Goal: Information Seeking & Learning: Understand process/instructions

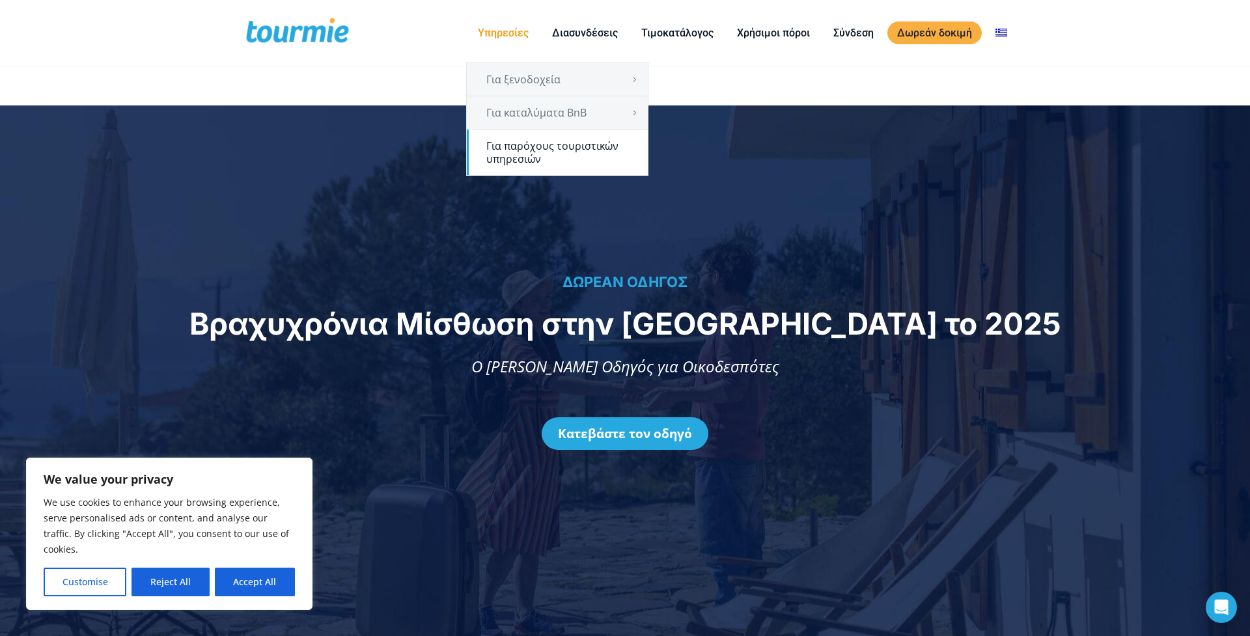
click at [570, 151] on link "Για παρόχους τουριστικών υπηρεσιών" at bounding box center [557, 153] width 181 height 46
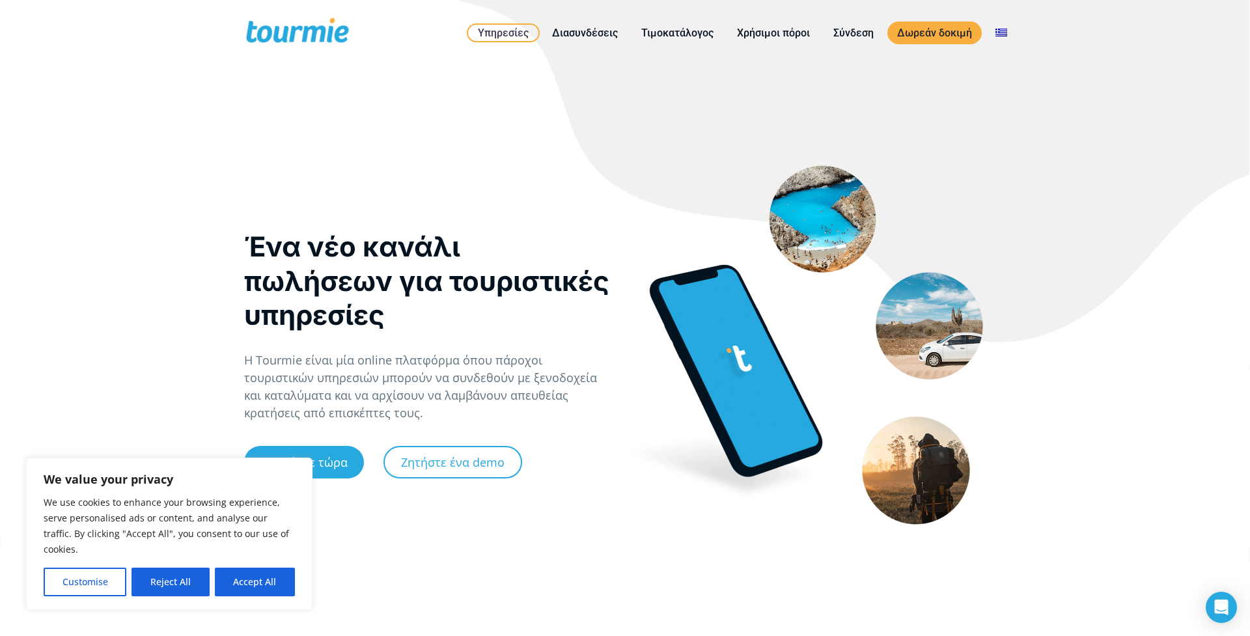
scroll to position [3, 0]
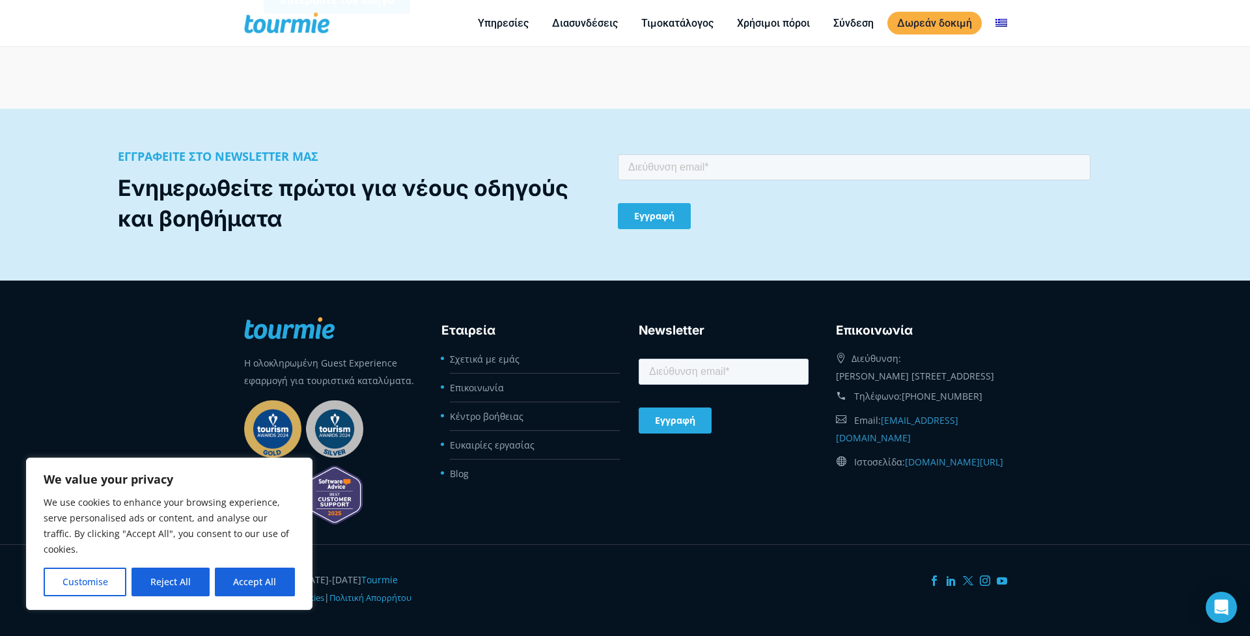
scroll to position [1457, 0]
click at [255, 590] on button "Accept All" at bounding box center [255, 582] width 80 height 29
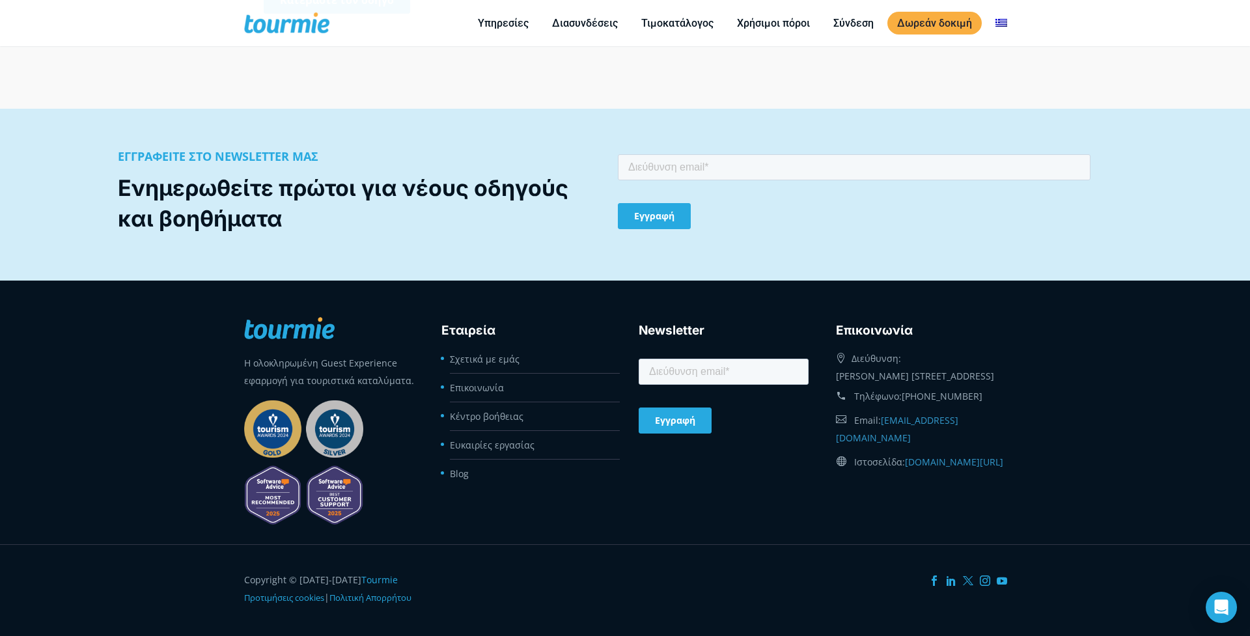
checkbox input "true"
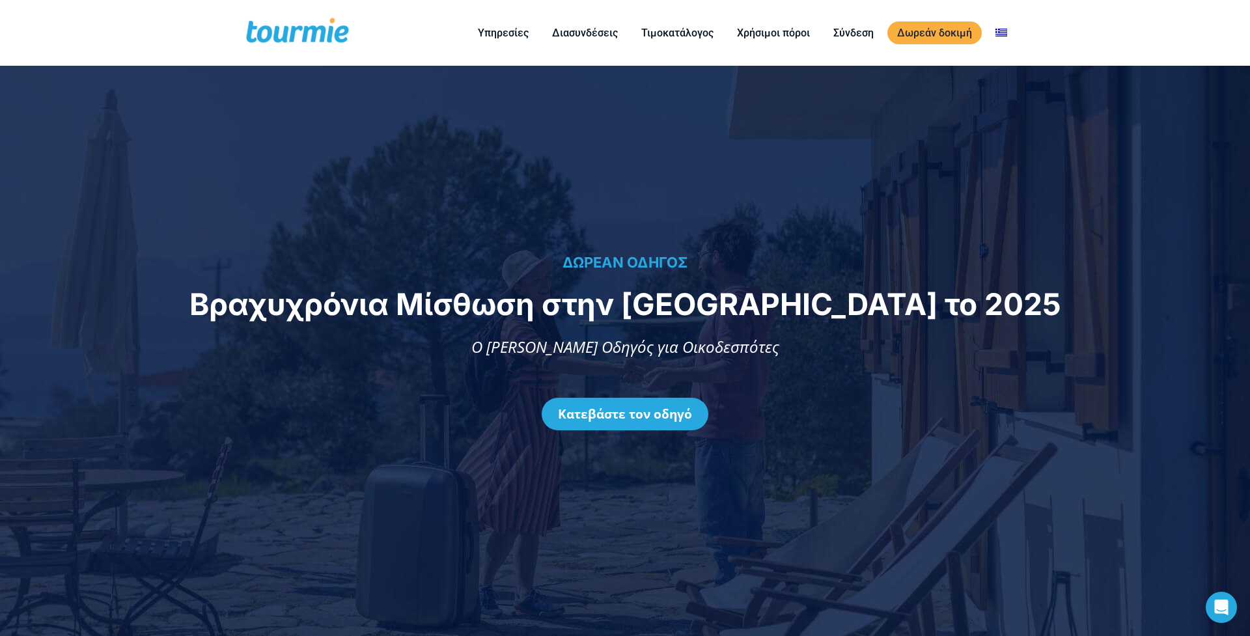
scroll to position [0, 0]
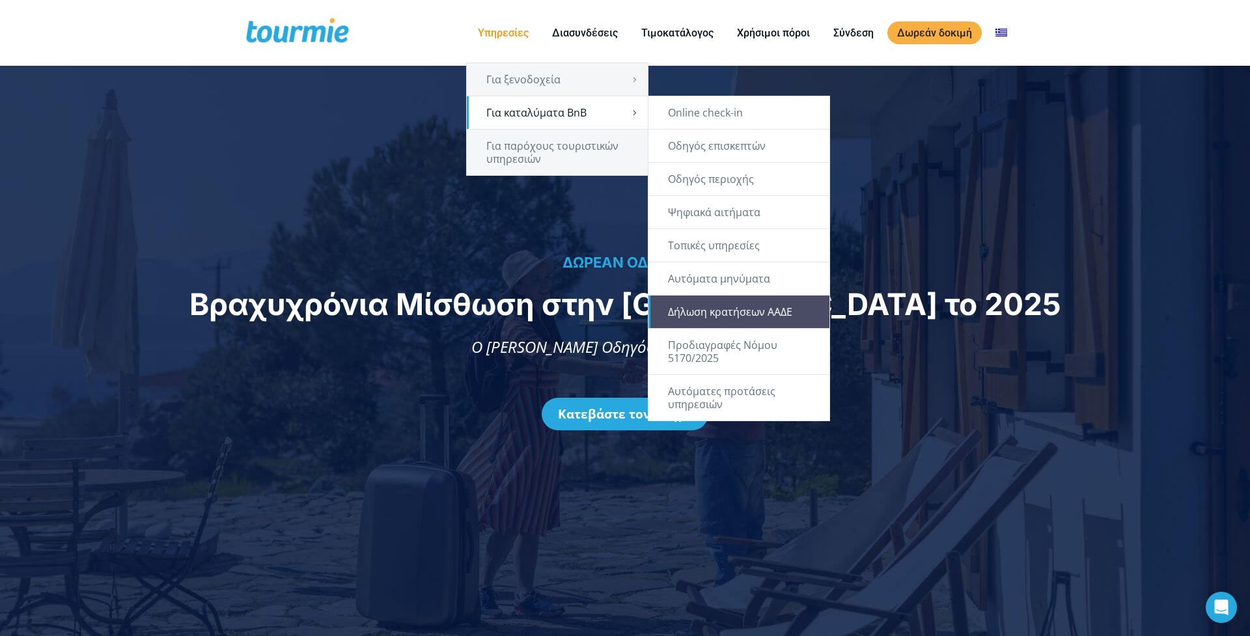
click at [736, 316] on link "Δήλωση κρατήσεων ΑΑΔΕ" at bounding box center [738, 311] width 181 height 33
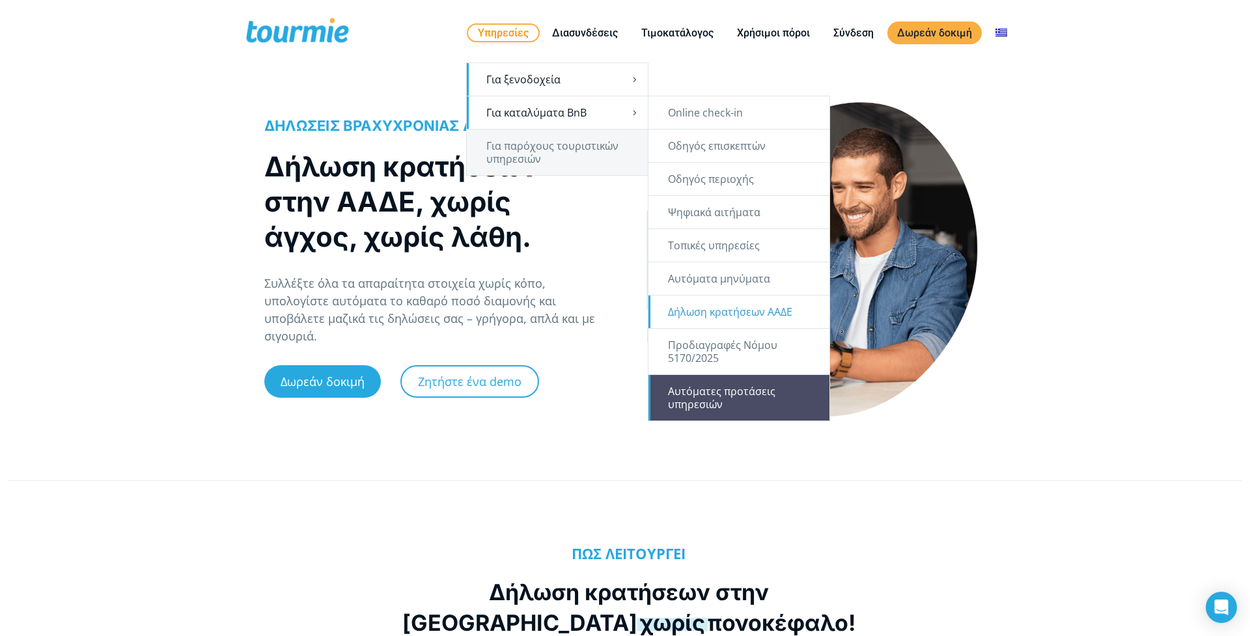
click at [756, 396] on link "Αυτόματες προτάσεις υπηρεσιών" at bounding box center [738, 398] width 181 height 46
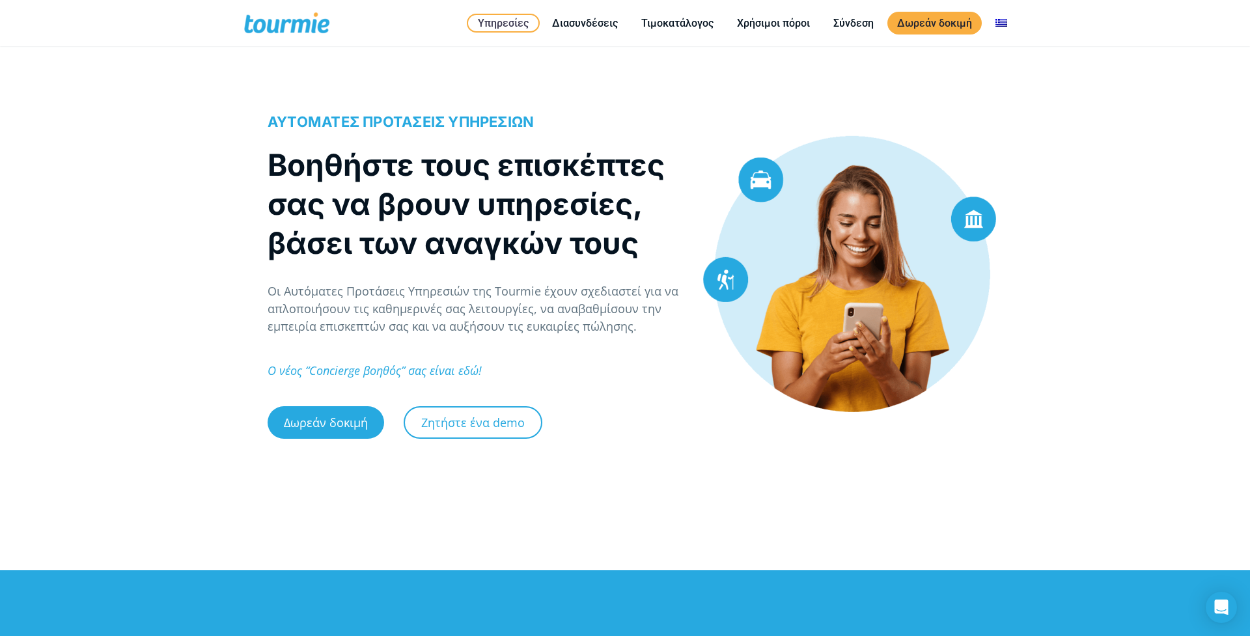
checkbox input "true"
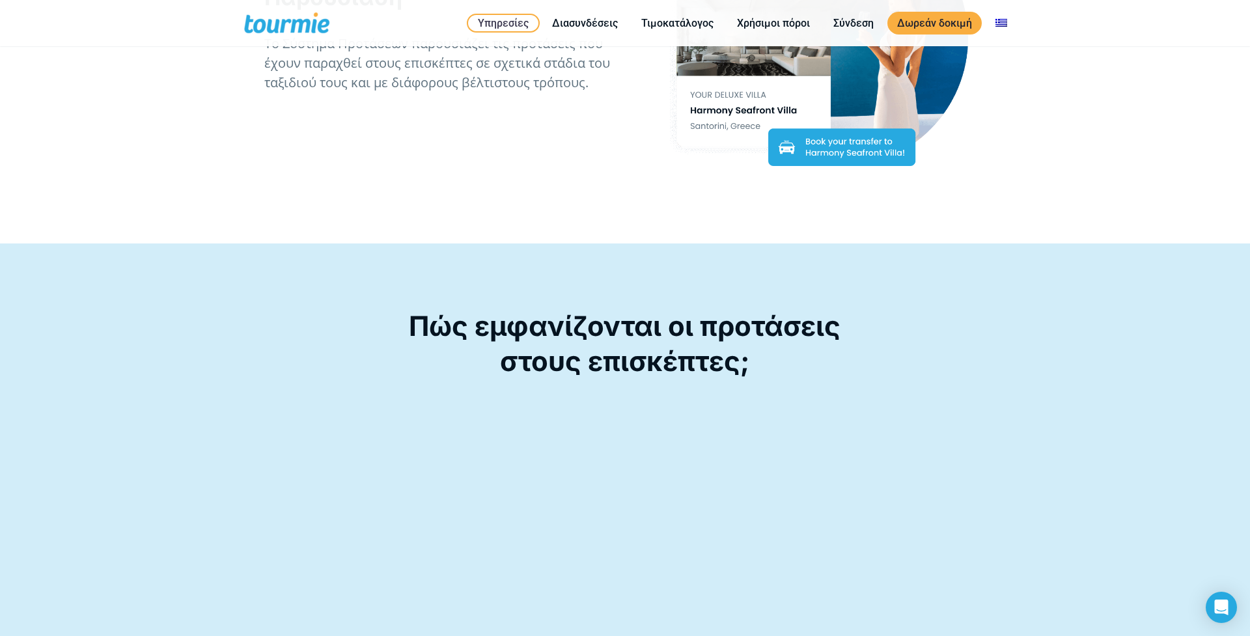
scroll to position [2202, 0]
